Goal: Find specific page/section: Find specific page/section

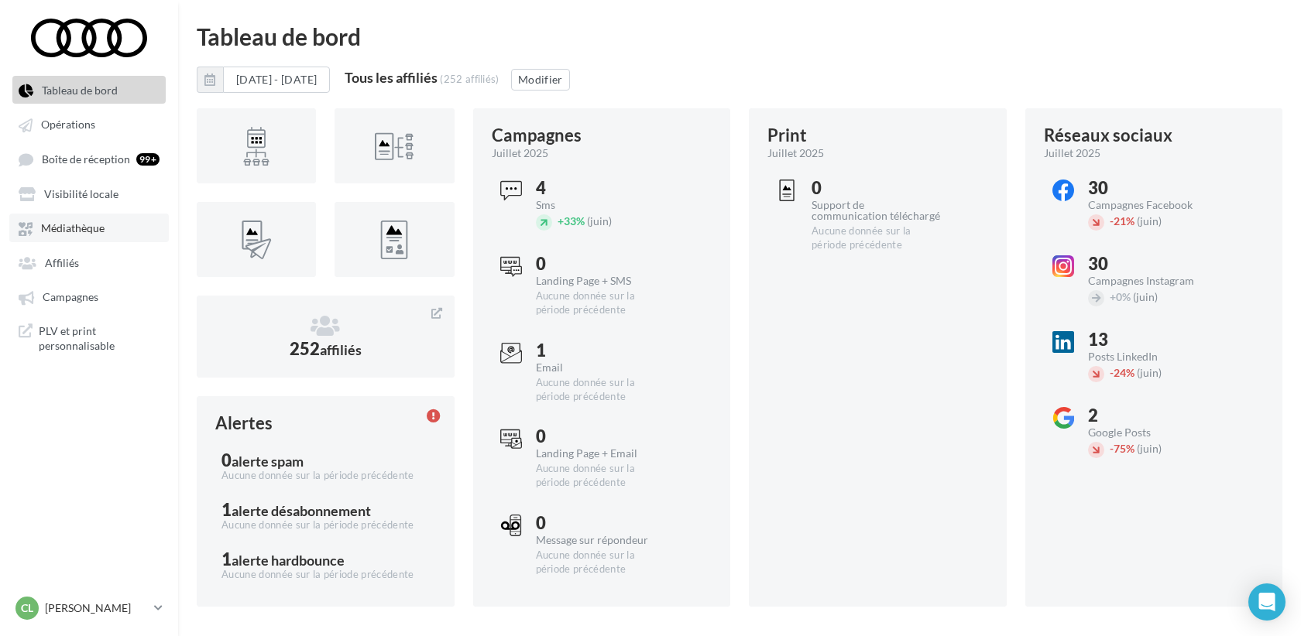
click at [67, 231] on span "Médiathèque" at bounding box center [72, 228] width 63 height 13
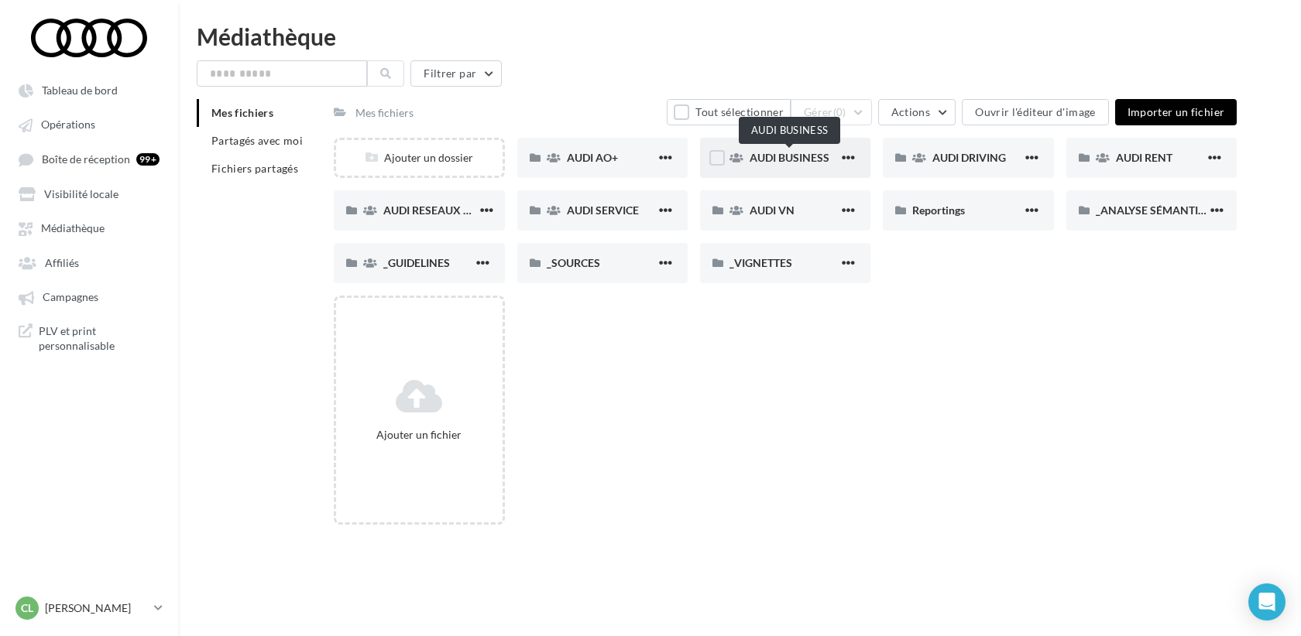
click at [798, 156] on span "AUDI BUSINESS" at bounding box center [790, 157] width 80 height 13
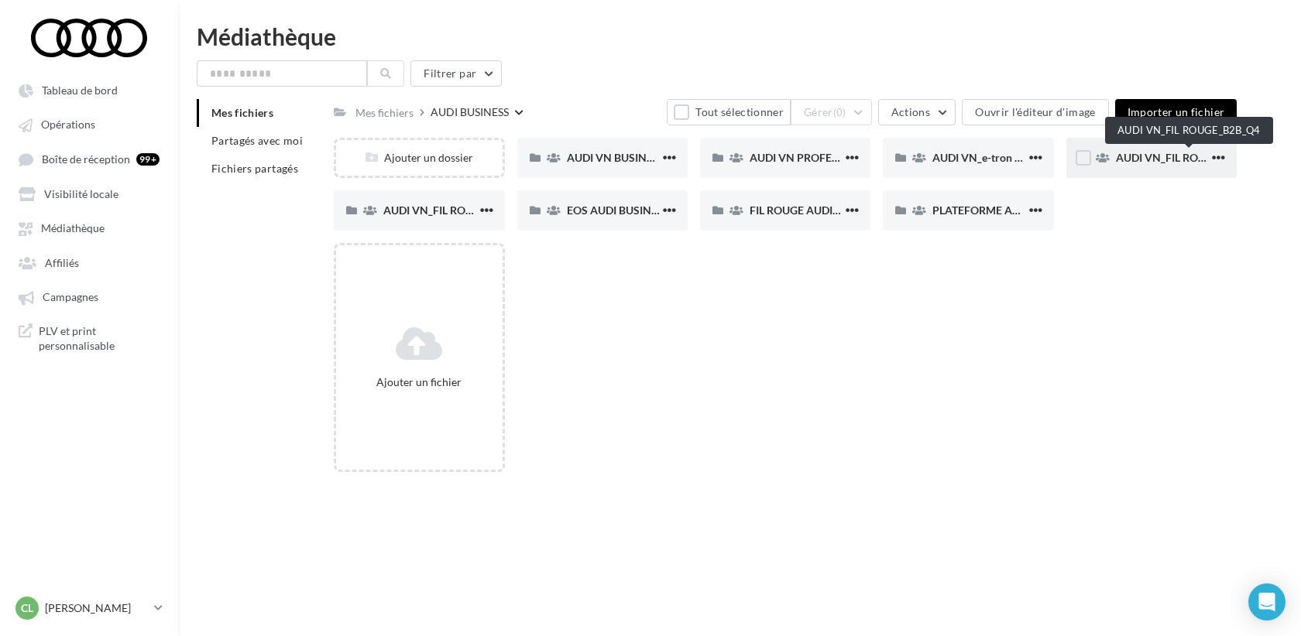
click at [1154, 151] on span "AUDI VN_FIL ROUGE_B2B_Q4" at bounding box center [1190, 157] width 148 height 13
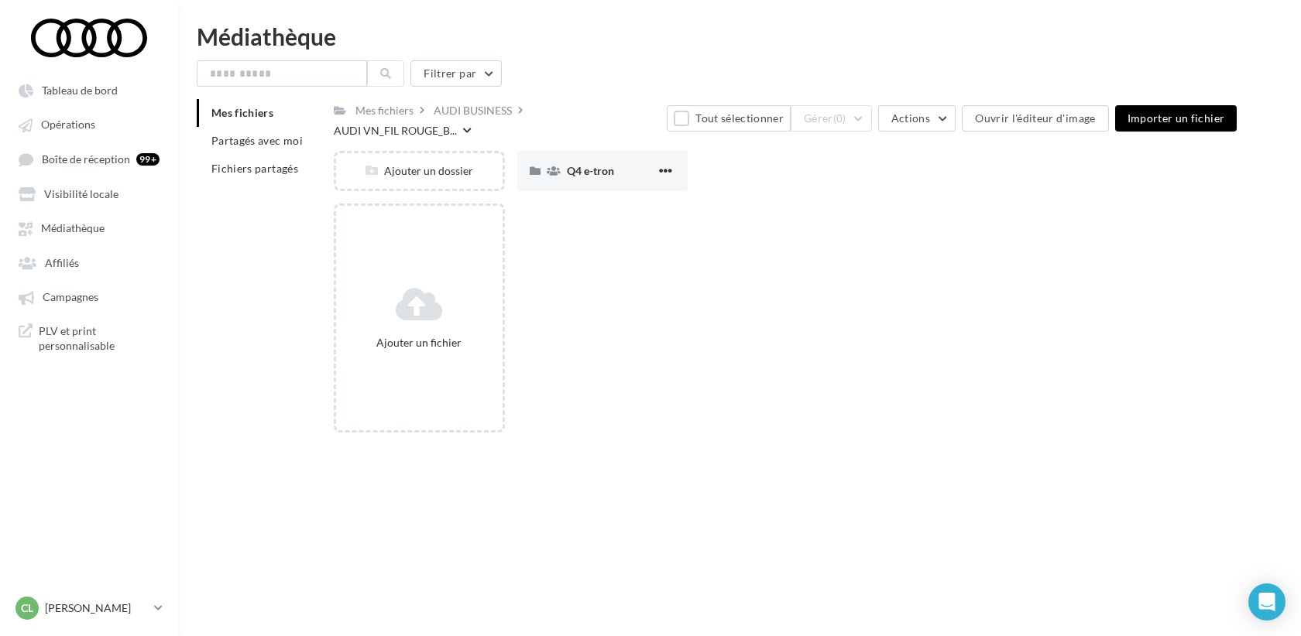
click at [596, 127] on div "Mes fichiers AUDI BUSINESS AUDI VN_FIL ROUGE_B... Tout sélectionner Gérer (0) A…" at bounding box center [785, 272] width 903 height 346
click at [594, 164] on span "Q4 e-tron" at bounding box center [590, 170] width 47 height 13
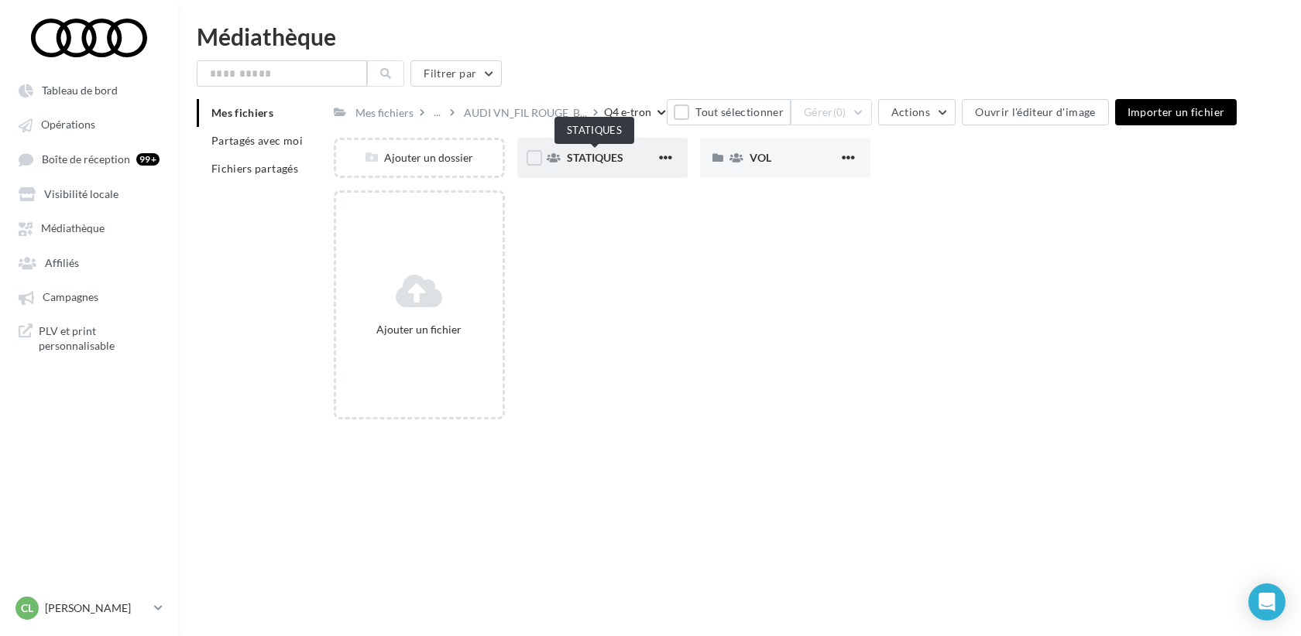
click at [586, 162] on span "STATIQUES" at bounding box center [595, 157] width 57 height 13
click at [595, 147] on div "LINKEDIN" at bounding box center [602, 158] width 170 height 40
